Goal: Transaction & Acquisition: Obtain resource

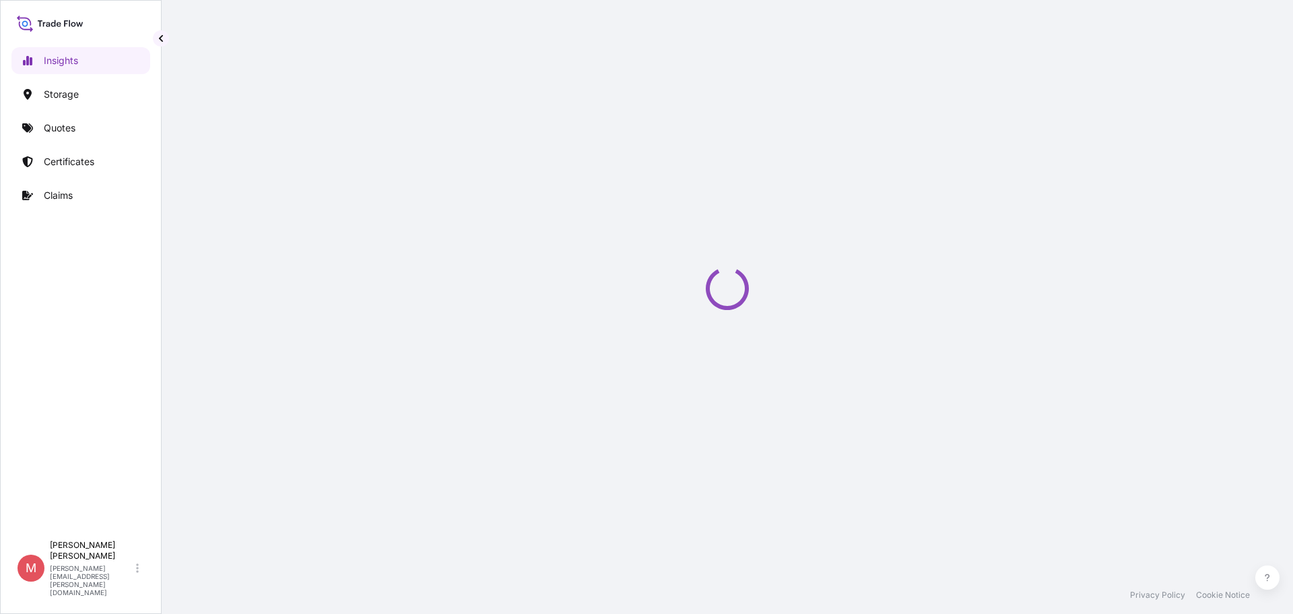
select select "2025"
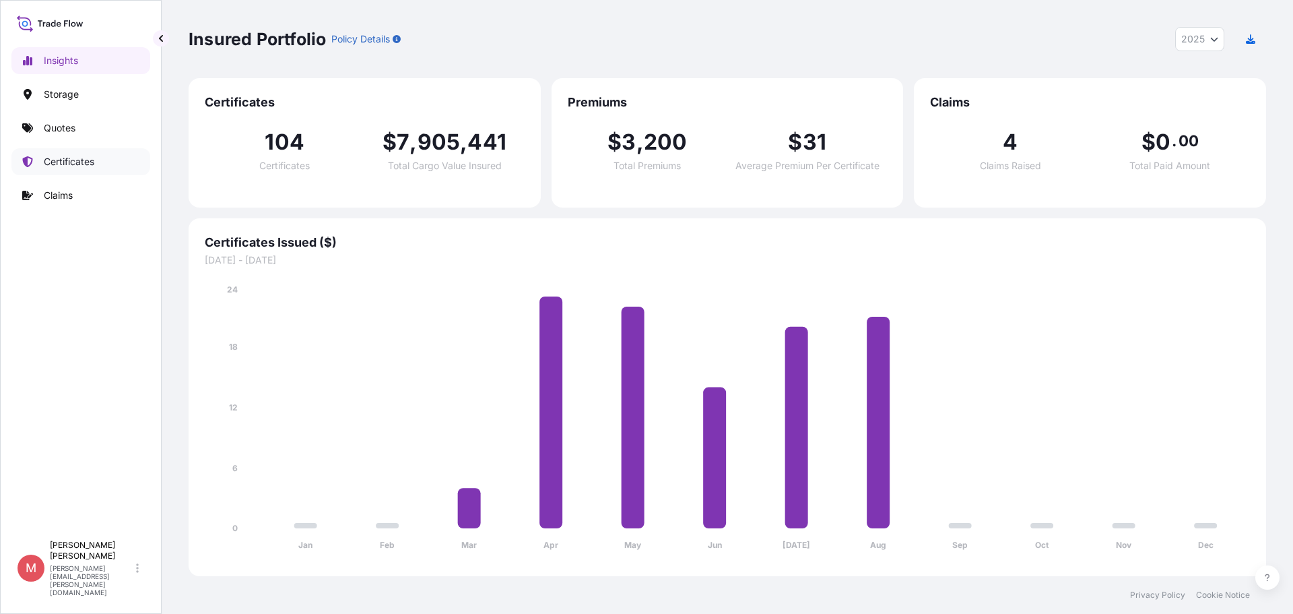
click at [84, 159] on p "Certificates" at bounding box center [69, 161] width 51 height 13
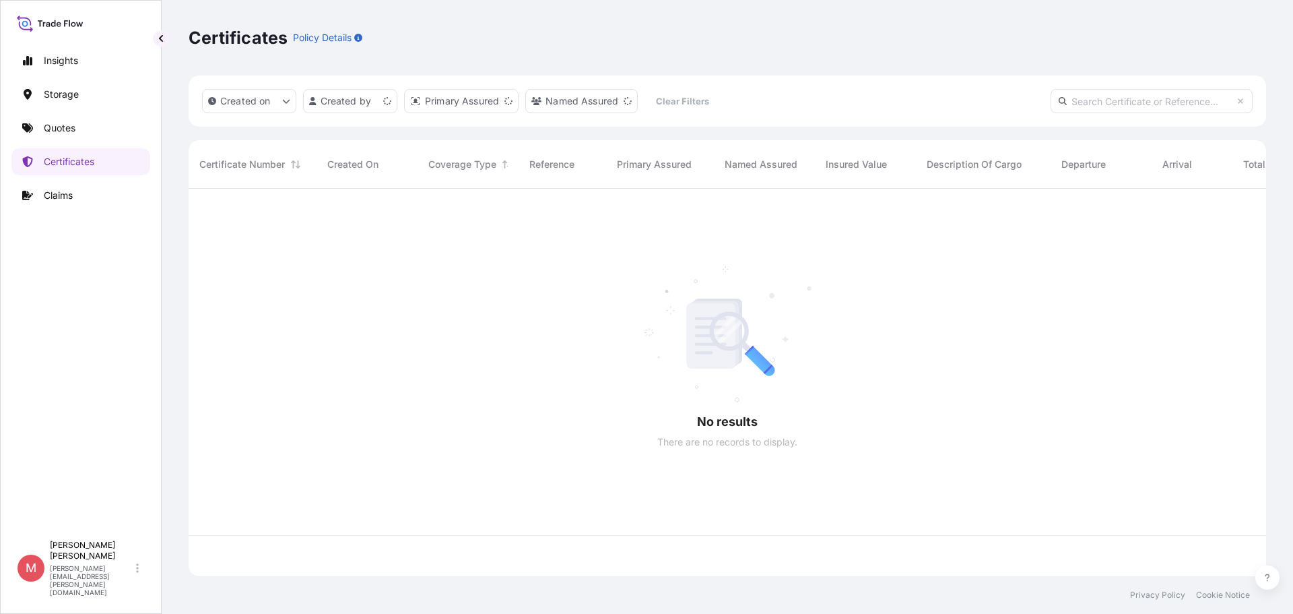
scroll to position [385, 1068]
click at [74, 130] on p "Quotes" at bounding box center [60, 127] width 32 height 13
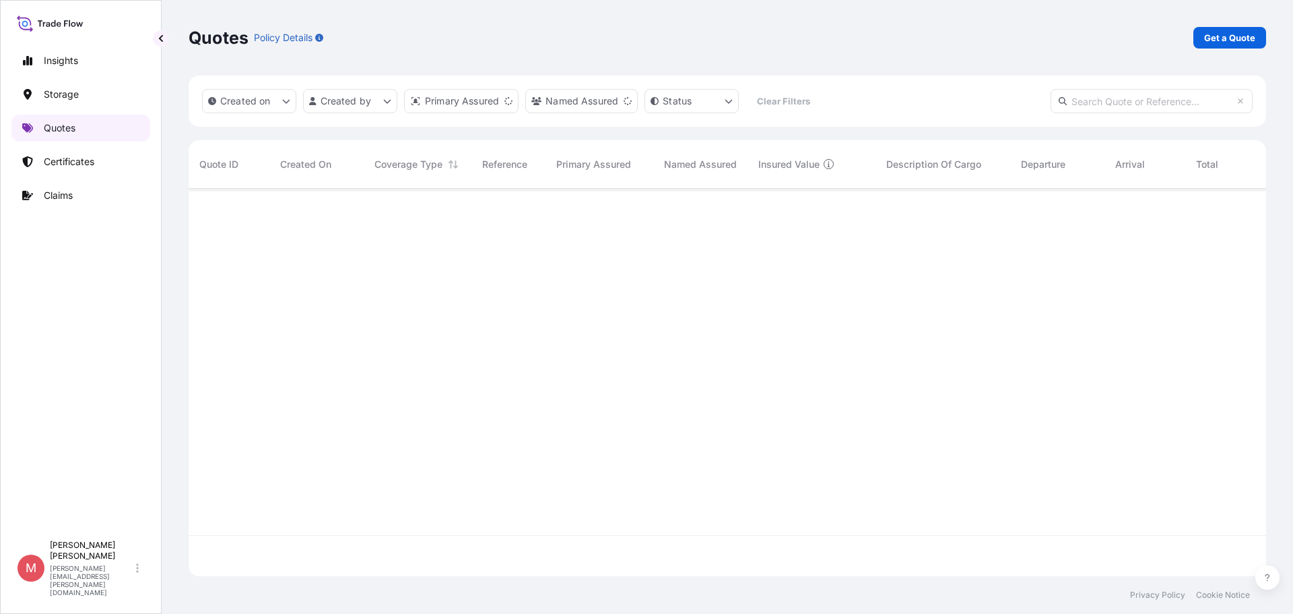
scroll to position [385, 1068]
click at [1225, 34] on p "Get a Quote" at bounding box center [1229, 37] width 51 height 13
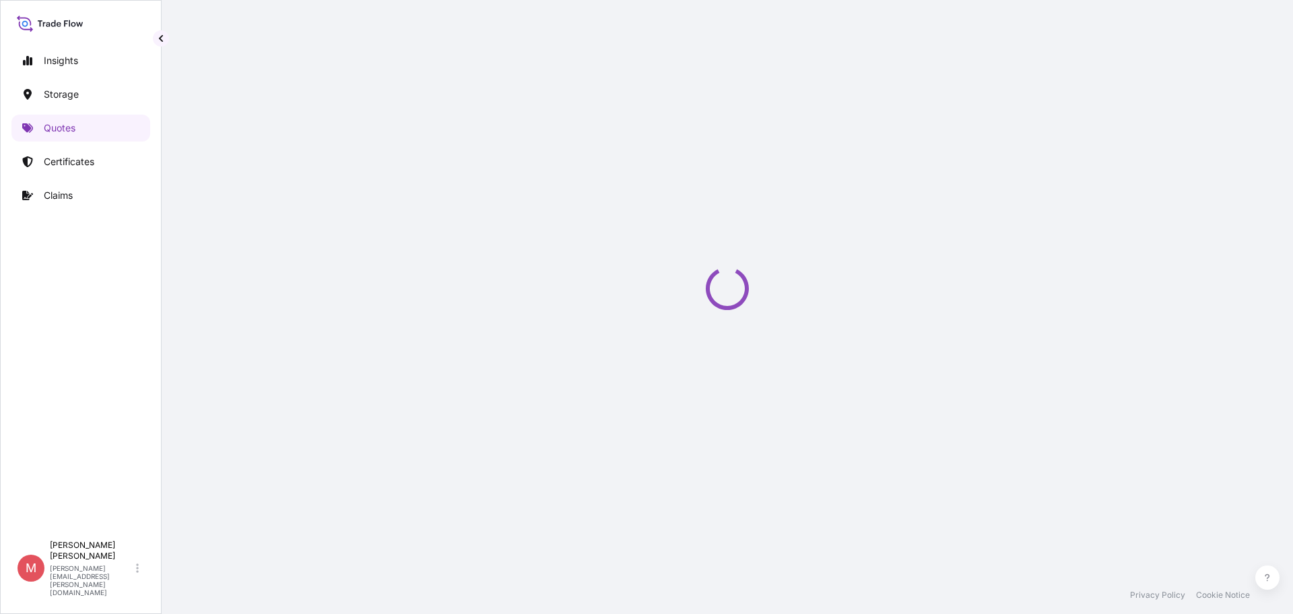
select select "Water"
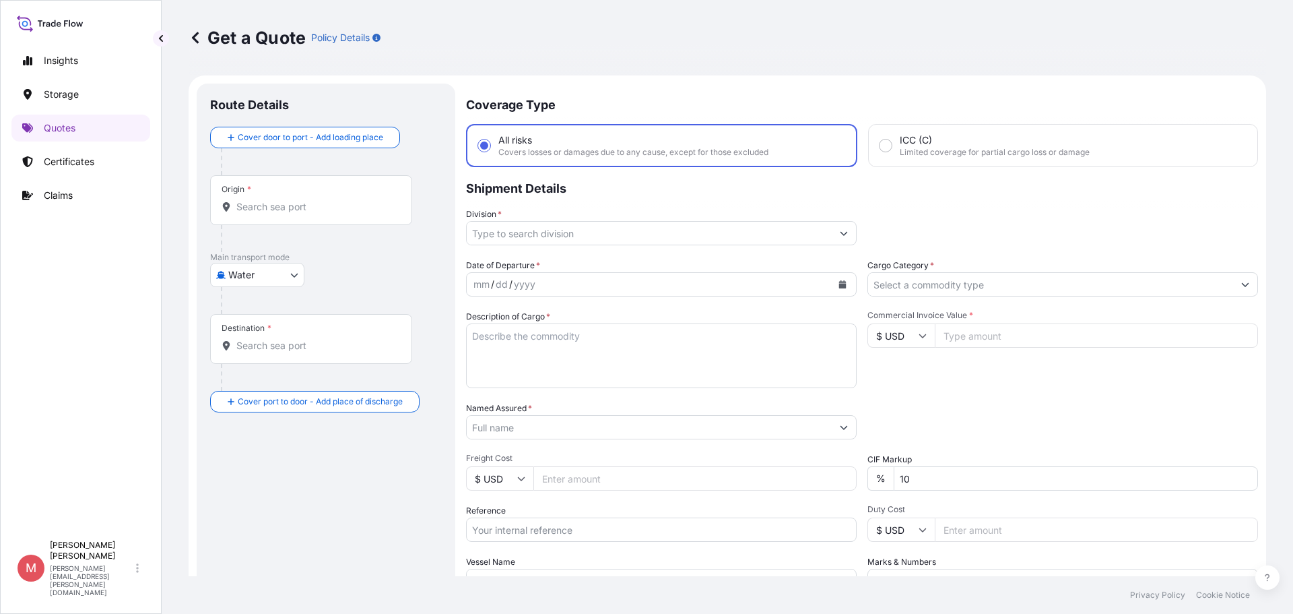
scroll to position [22, 0]
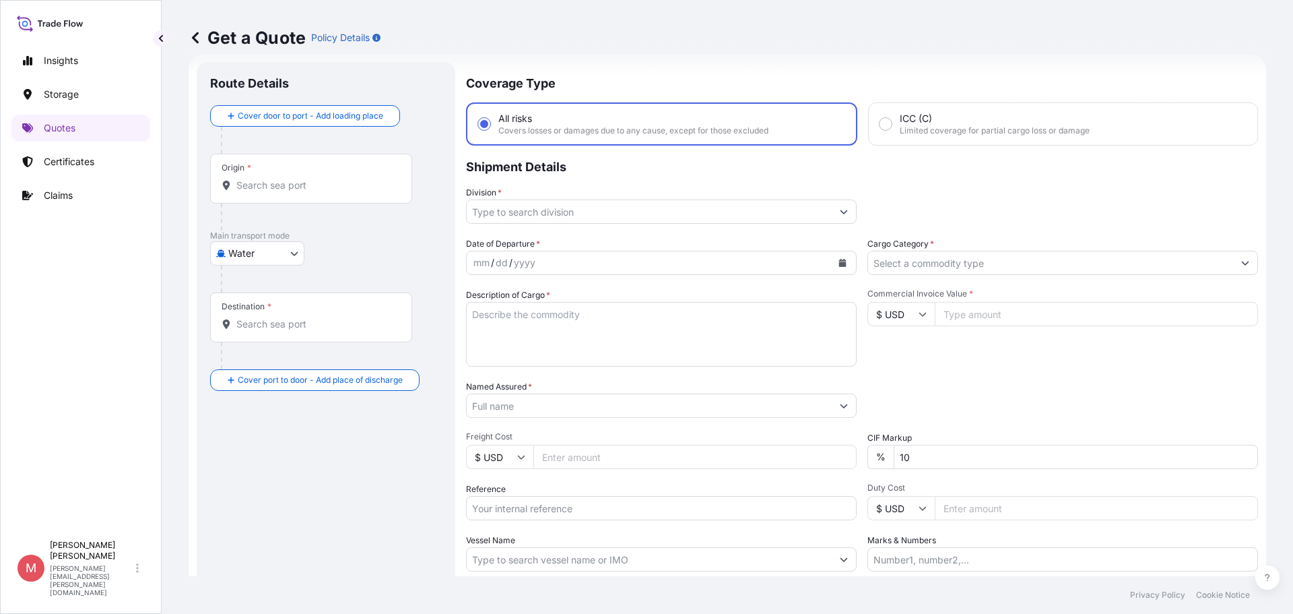
click at [298, 190] on input "Origin *" at bounding box center [315, 184] width 159 height 13
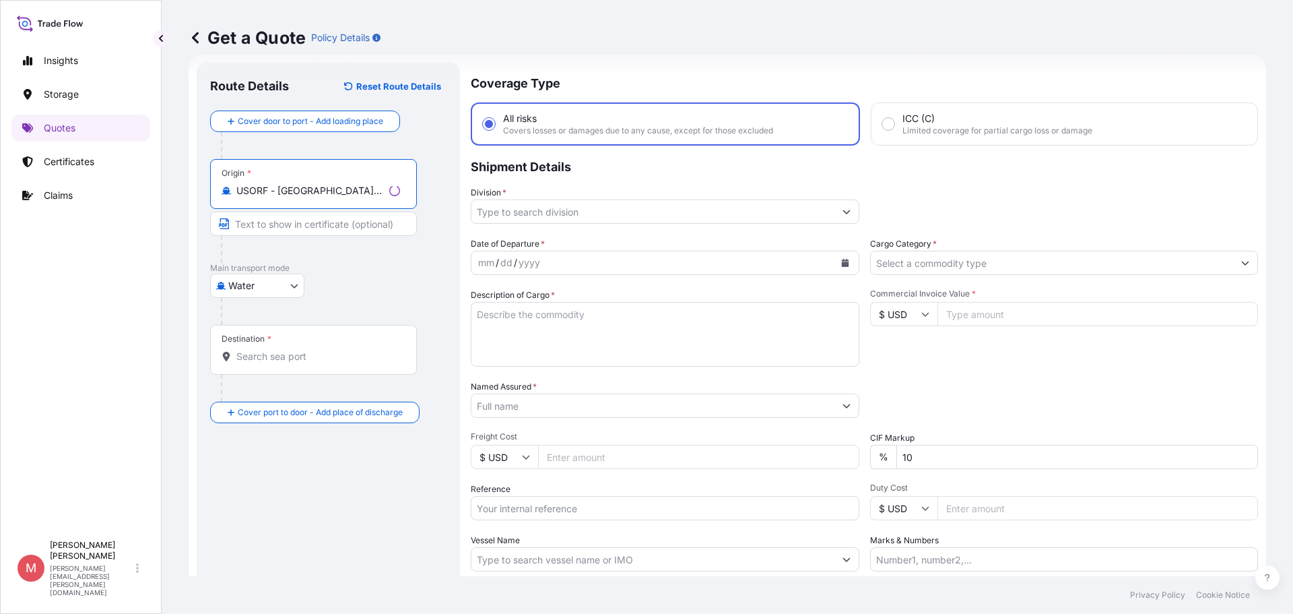
type input "USORF - [GEOGRAPHIC_DATA], [GEOGRAPHIC_DATA]"
click at [301, 358] on input "Destination *" at bounding box center [318, 356] width 164 height 13
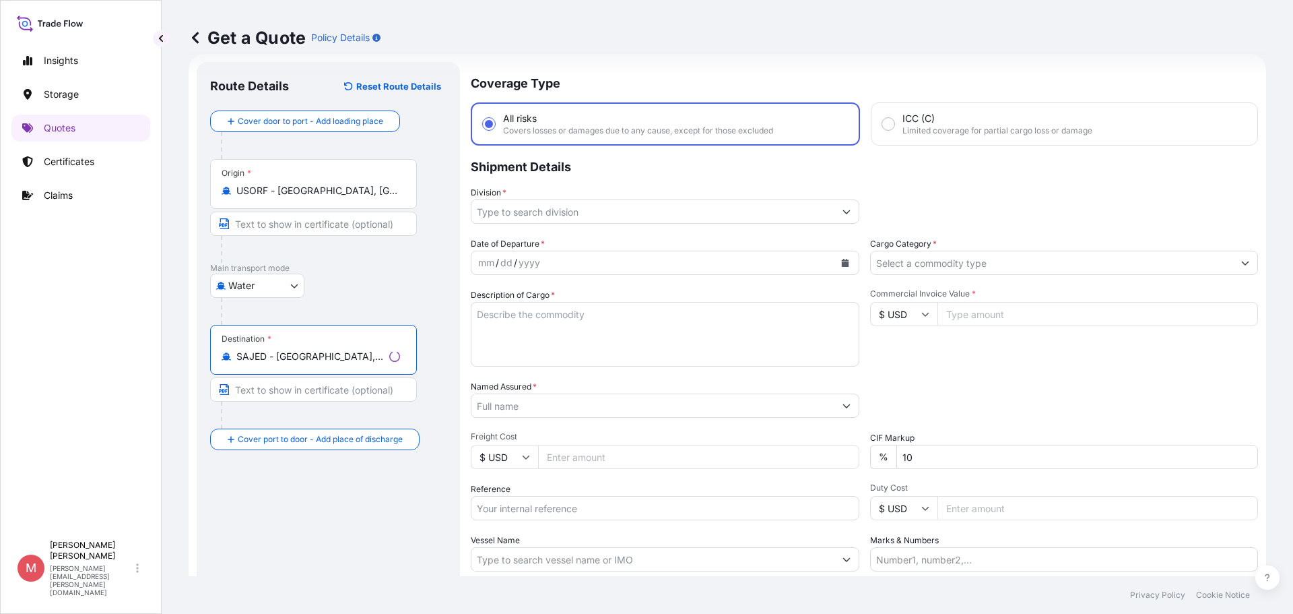
type input "SAJED - [GEOGRAPHIC_DATA], [GEOGRAPHIC_DATA]"
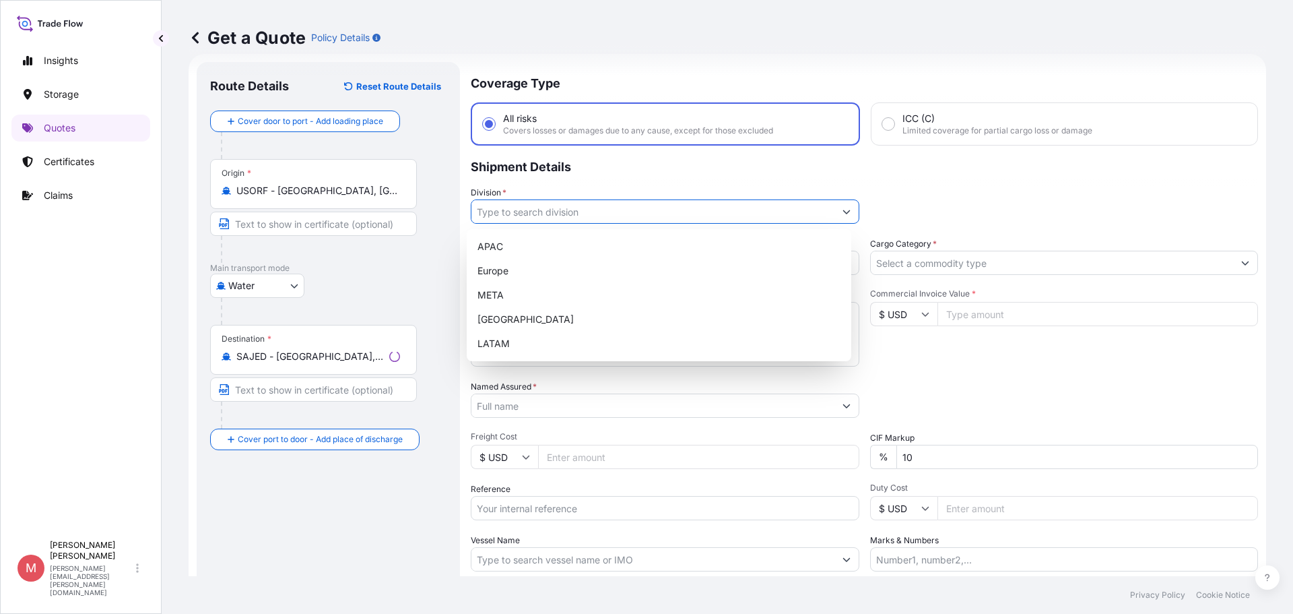
click at [509, 211] on input "Division *" at bounding box center [652, 211] width 363 height 24
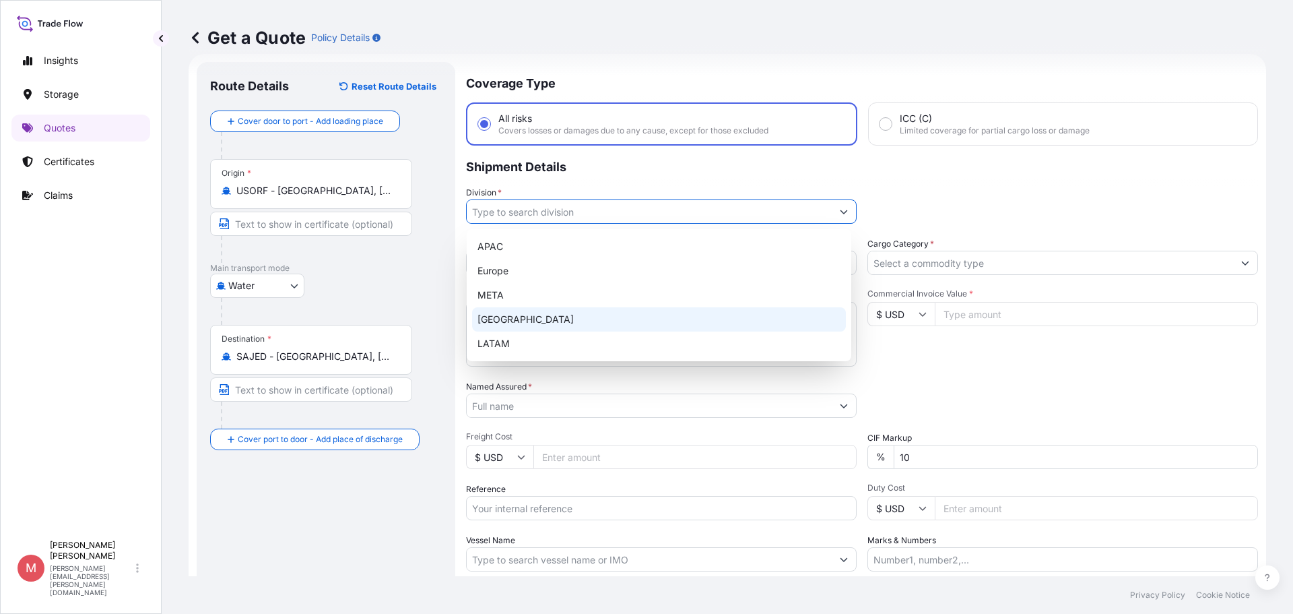
click at [531, 321] on div "[GEOGRAPHIC_DATA]" at bounding box center [659, 319] width 374 height 24
type input "[GEOGRAPHIC_DATA]"
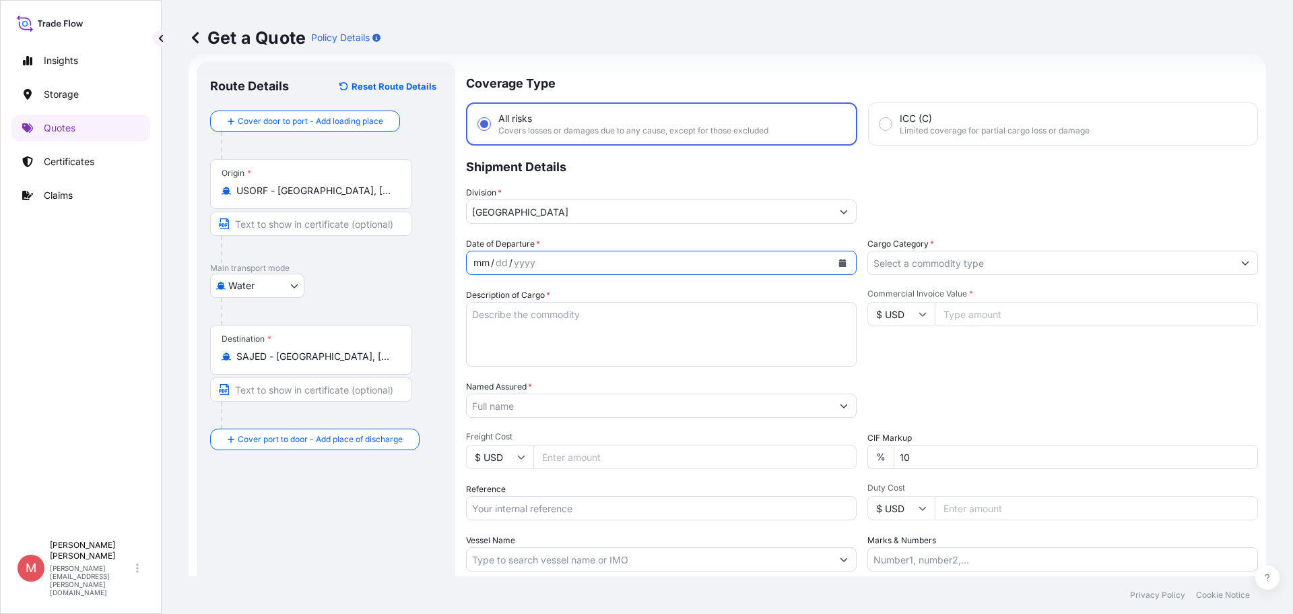
click at [475, 263] on div "mm" at bounding box center [481, 263] width 19 height 16
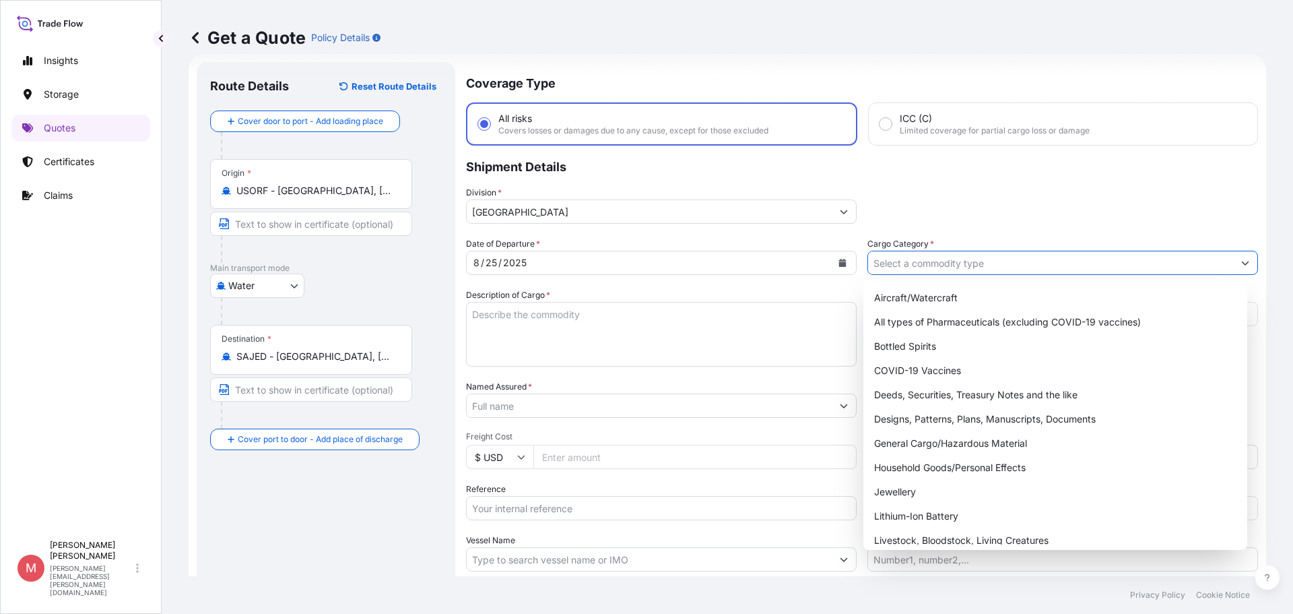
click at [983, 259] on input "Cargo Category *" at bounding box center [1050, 263] width 365 height 24
click at [946, 443] on div "General Cargo/Hazardous Material" at bounding box center [1056, 443] width 374 height 24
type input "General Cargo/Hazardous Material"
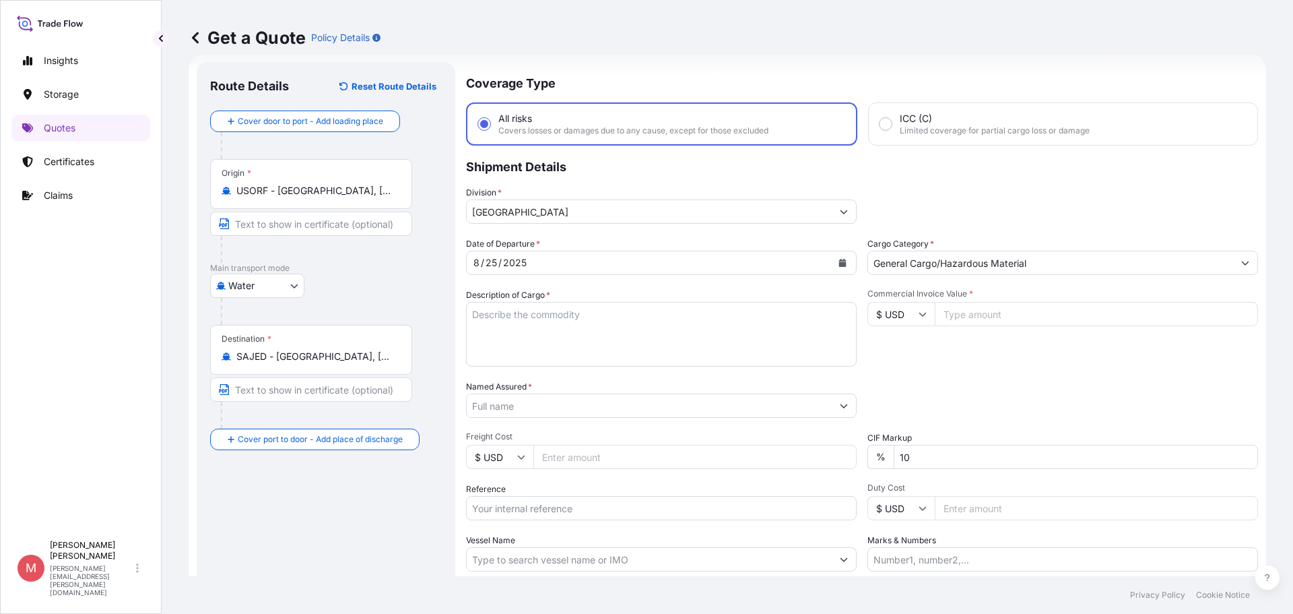
click at [1026, 317] on input "Commercial Invoice Value *" at bounding box center [1096, 314] width 323 height 24
type input "190380"
click at [601, 461] on input "Freight Cost" at bounding box center [694, 457] width 323 height 24
type input "3304"
click at [573, 410] on input "Named Assured *" at bounding box center [647, 405] width 360 height 24
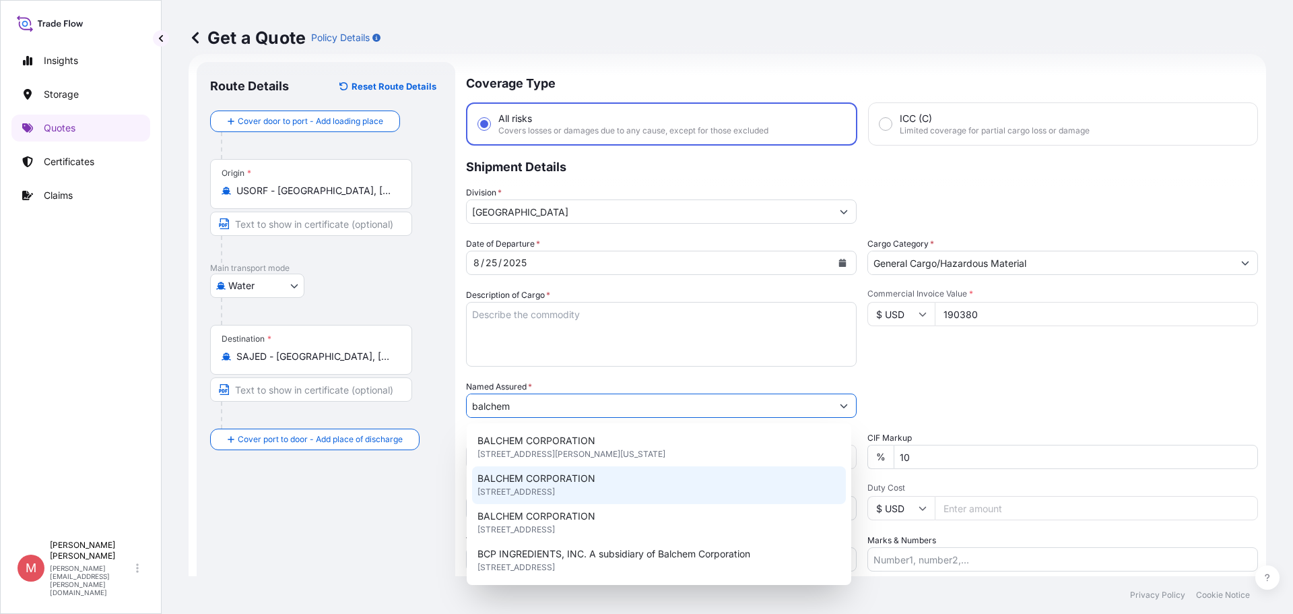
click at [555, 493] on span "[STREET_ADDRESS]" at bounding box center [516, 491] width 77 height 13
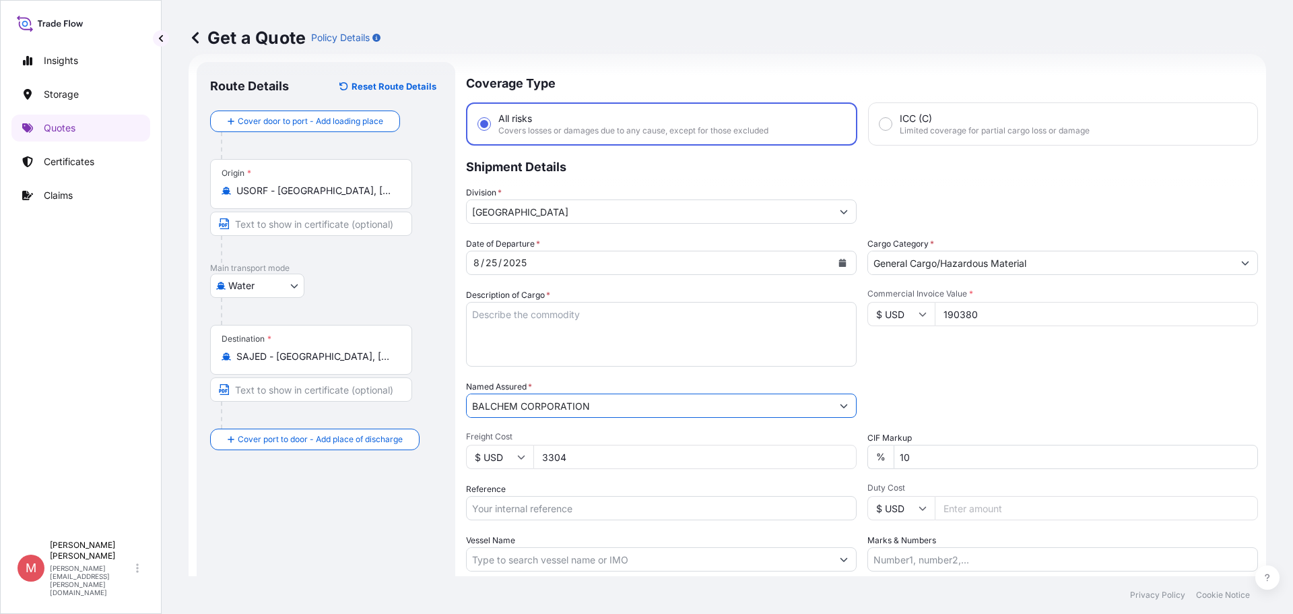
type input "BALCHEM CORPORATION"
click at [565, 336] on textarea "Description of Cargo *" at bounding box center [661, 334] width 391 height 65
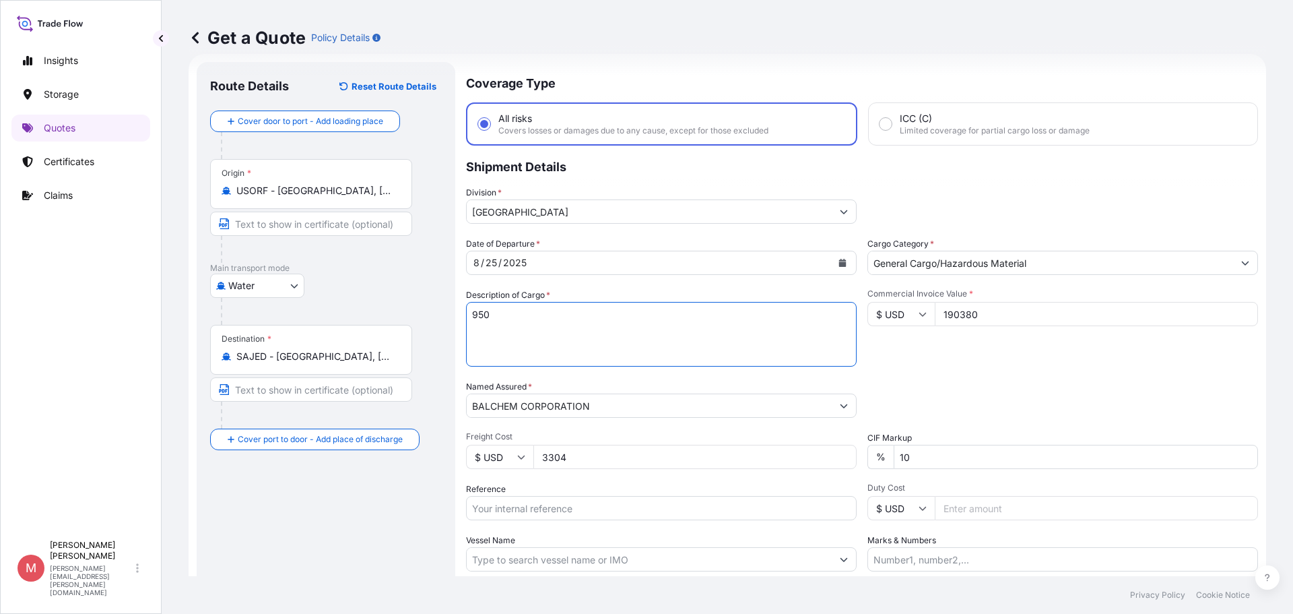
paste textarea "AGS LOADED ONTO 19 PALLETS LOADED INTO 1 40' HIGH CUBE CONTAINER NIASURE ENCAPS…"
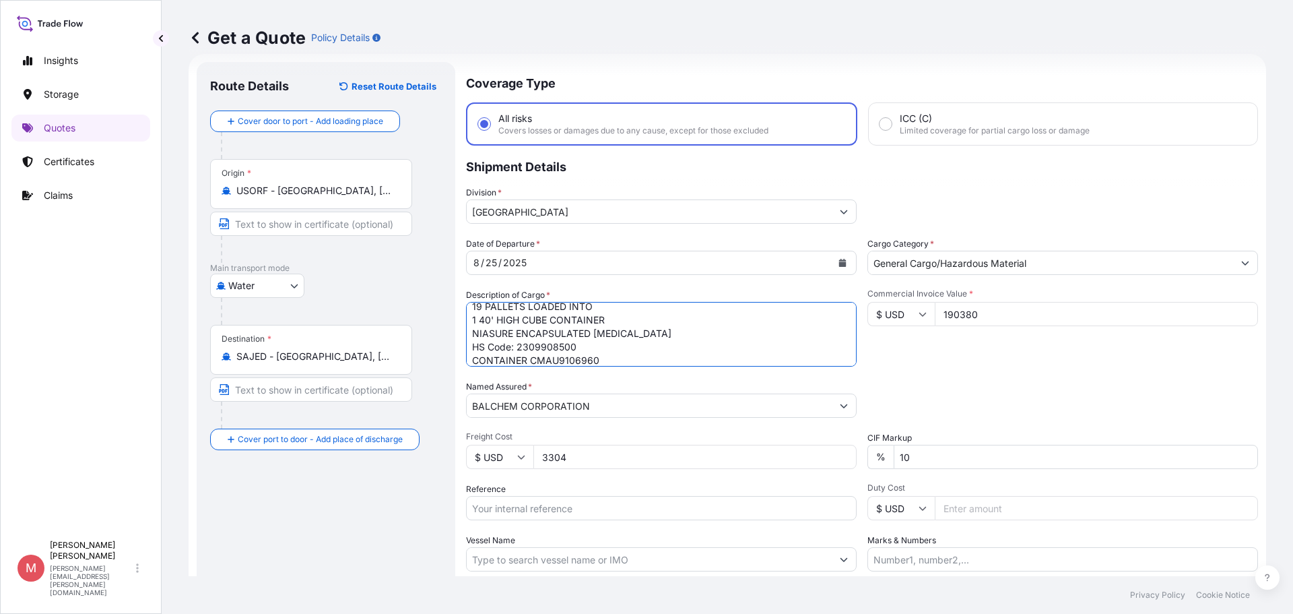
scroll to position [35, 0]
click at [526, 346] on textarea "950 AGS LOADED ONTO 19 PALLETS LOADED INTO 1 40' HIGH CUBE CONTAINER NIASURE EN…" at bounding box center [661, 334] width 391 height 65
click at [562, 356] on textarea "950 AGS LOADED ONTO 19 PALLETS LOADED INTO 1 40' HIGH CUBE CONTAINER NIASURE EN…" at bounding box center [661, 334] width 391 height 65
type textarea "950 AGS LOADED ONTO 19 PALLETS LOADED INTO 1 40' HIGH CUBE CONTAINER NIASURE EN…"
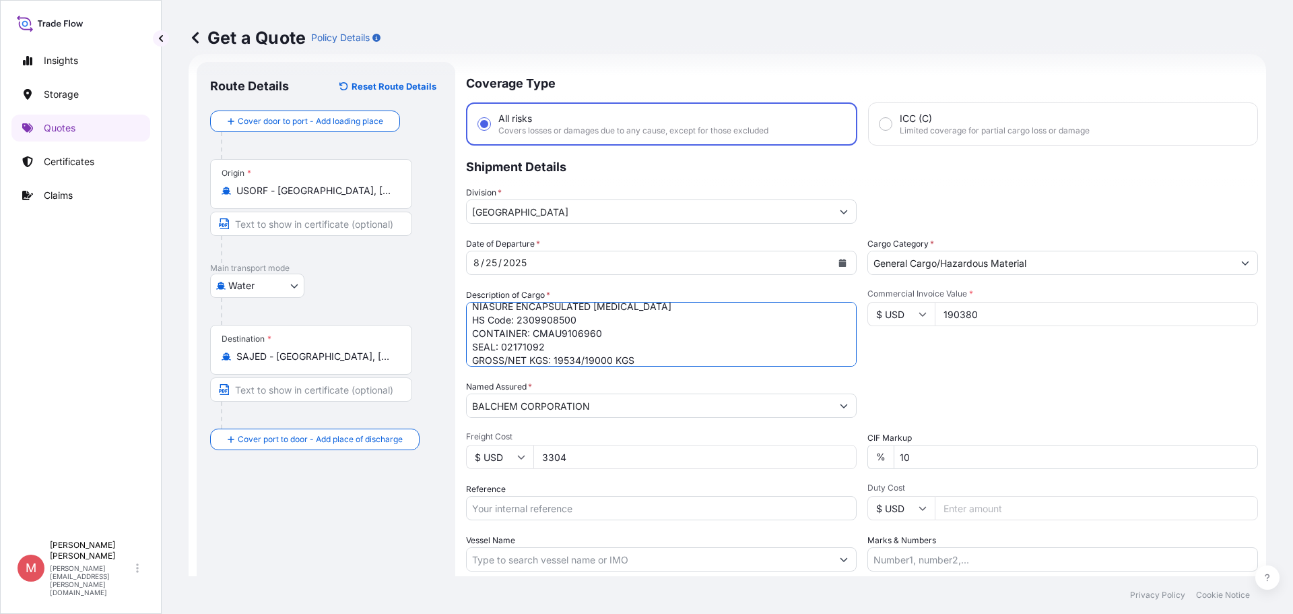
click at [550, 511] on input "Reference" at bounding box center [661, 508] width 391 height 24
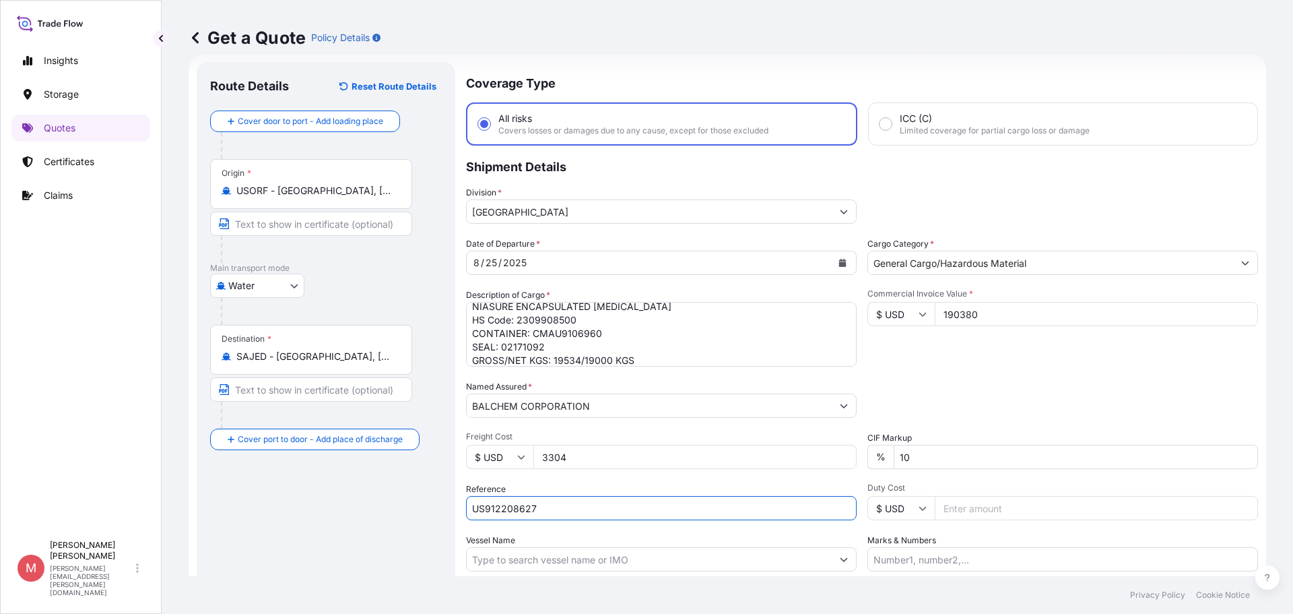
type input "US91220862764 / S200038284"
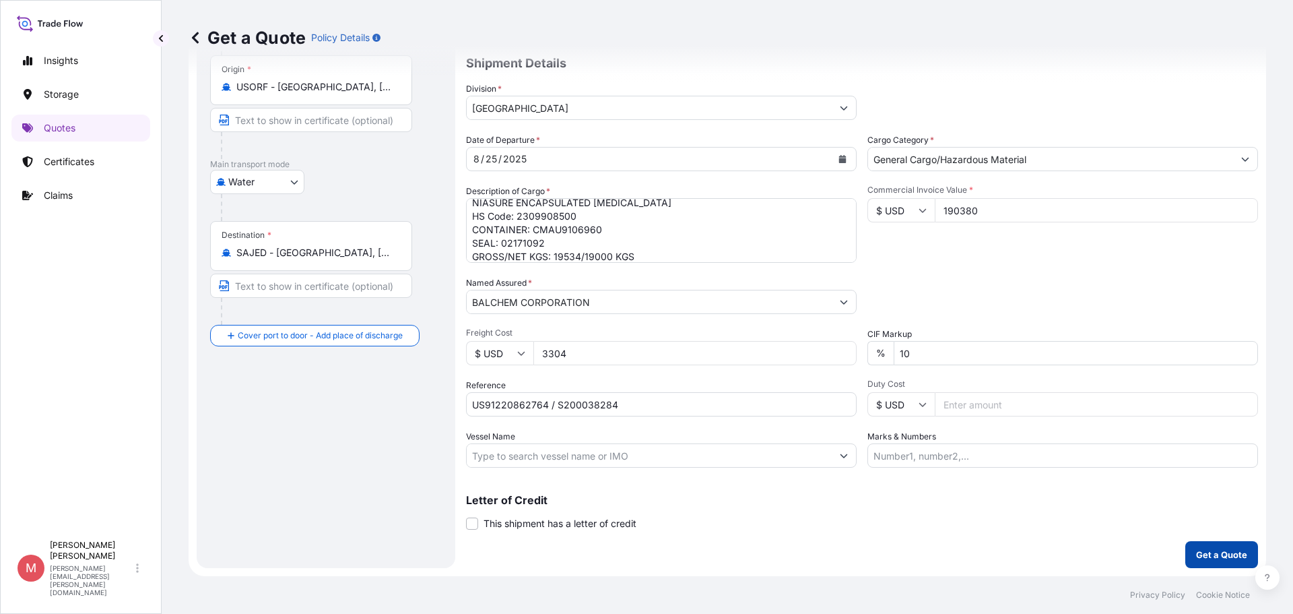
click at [1220, 556] on p "Get a Quote" at bounding box center [1221, 554] width 51 height 13
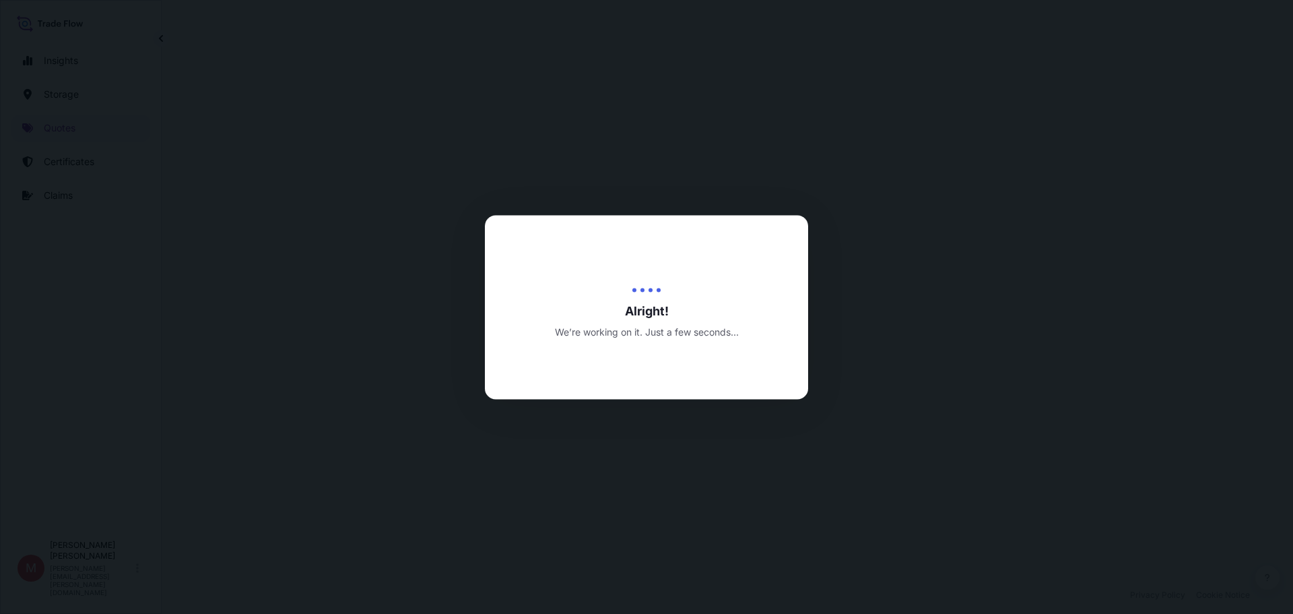
select select "Water"
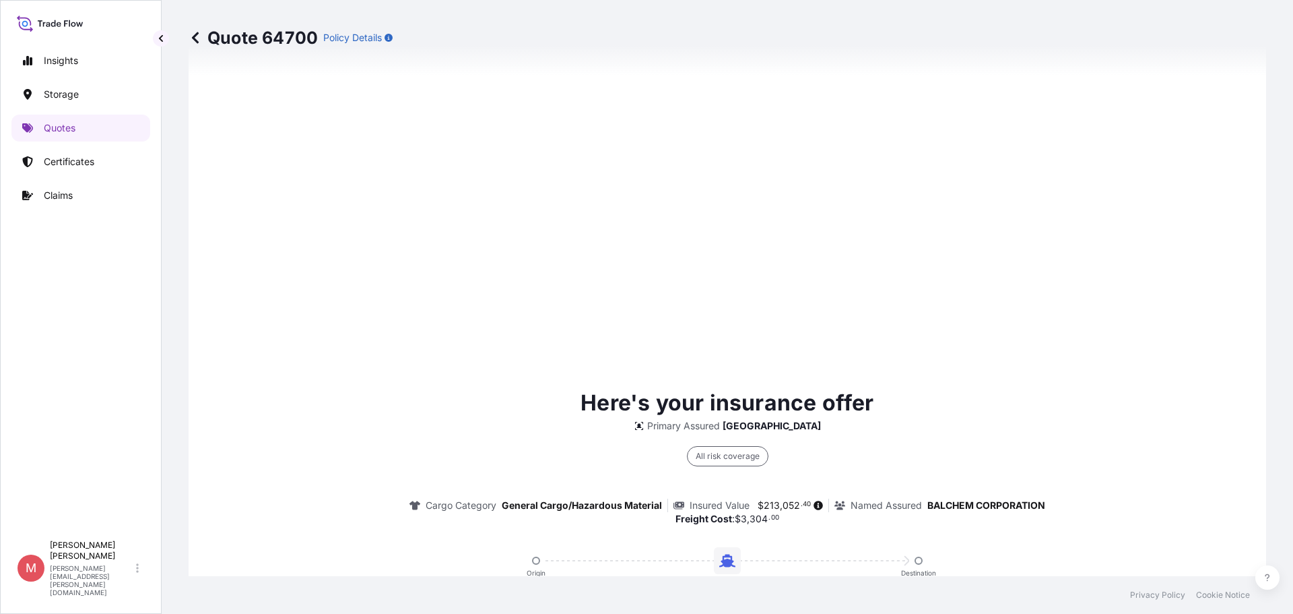
scroll to position [1899, 0]
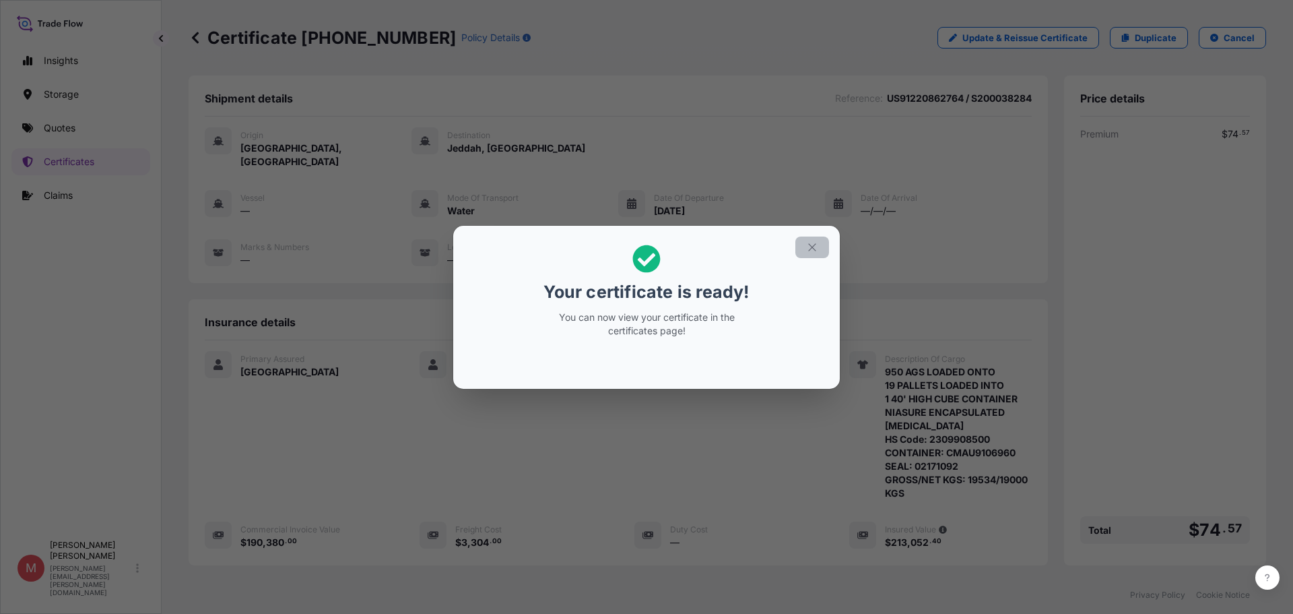
click at [812, 244] on icon "button" at bounding box center [812, 247] width 12 height 12
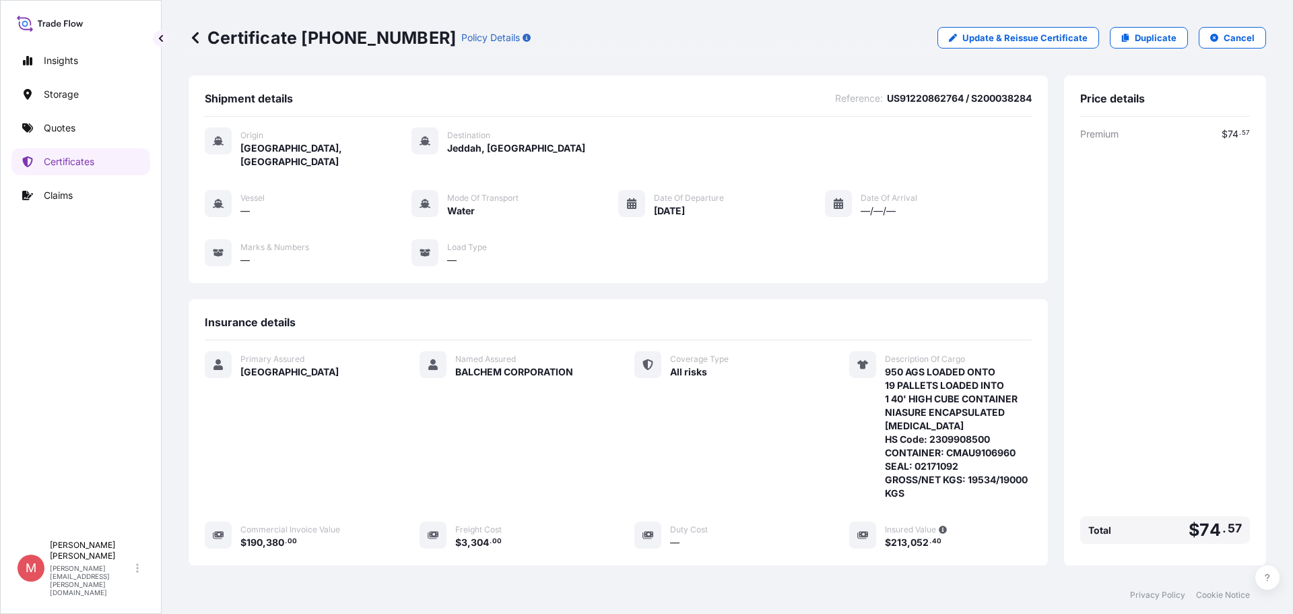
scroll to position [202, 0]
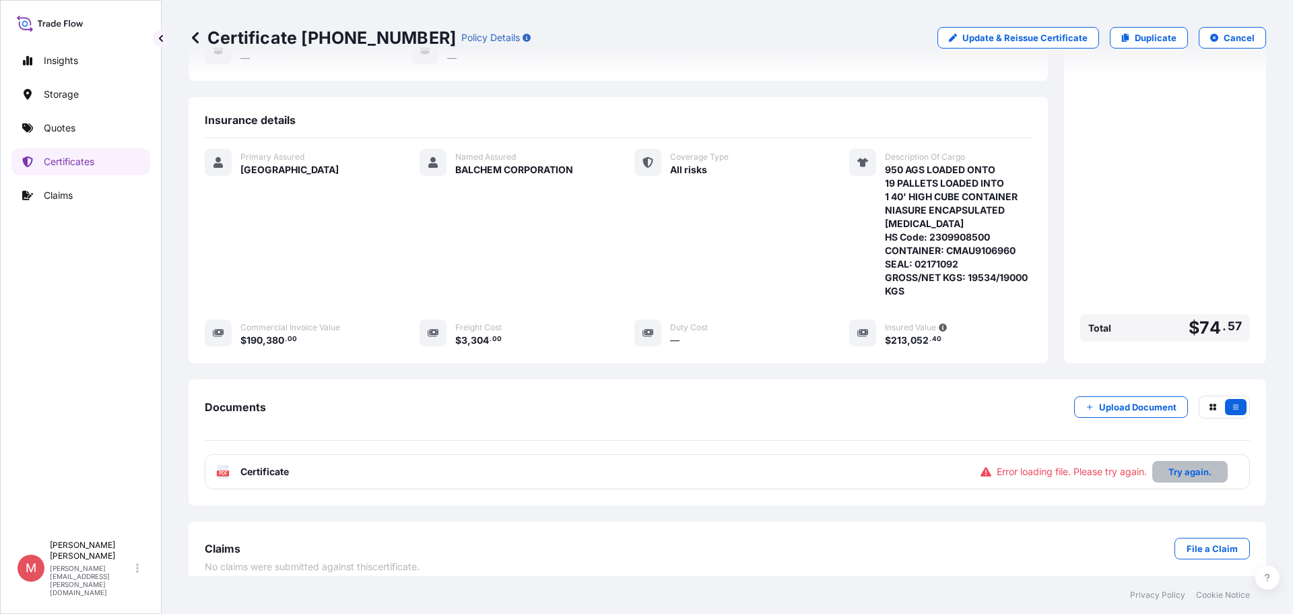
click at [1189, 465] on p "Try again." at bounding box center [1190, 471] width 43 height 13
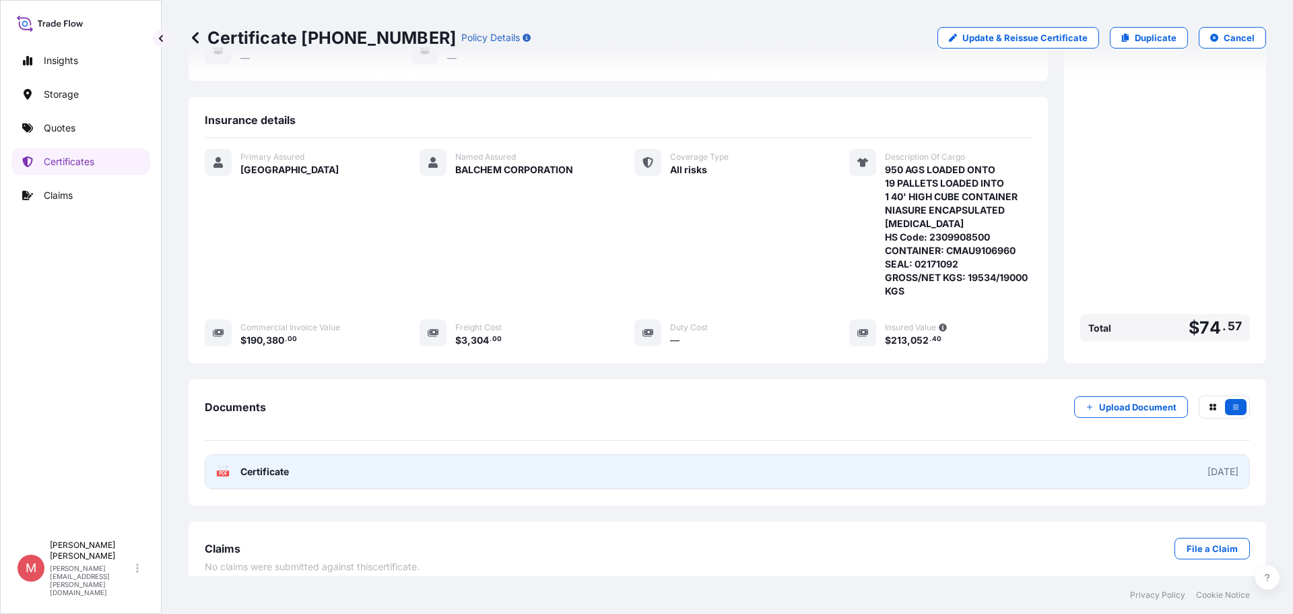
click at [1055, 459] on link "PDF Certificate [DATE]" at bounding box center [727, 471] width 1045 height 35
